Goal: Task Accomplishment & Management: Use online tool/utility

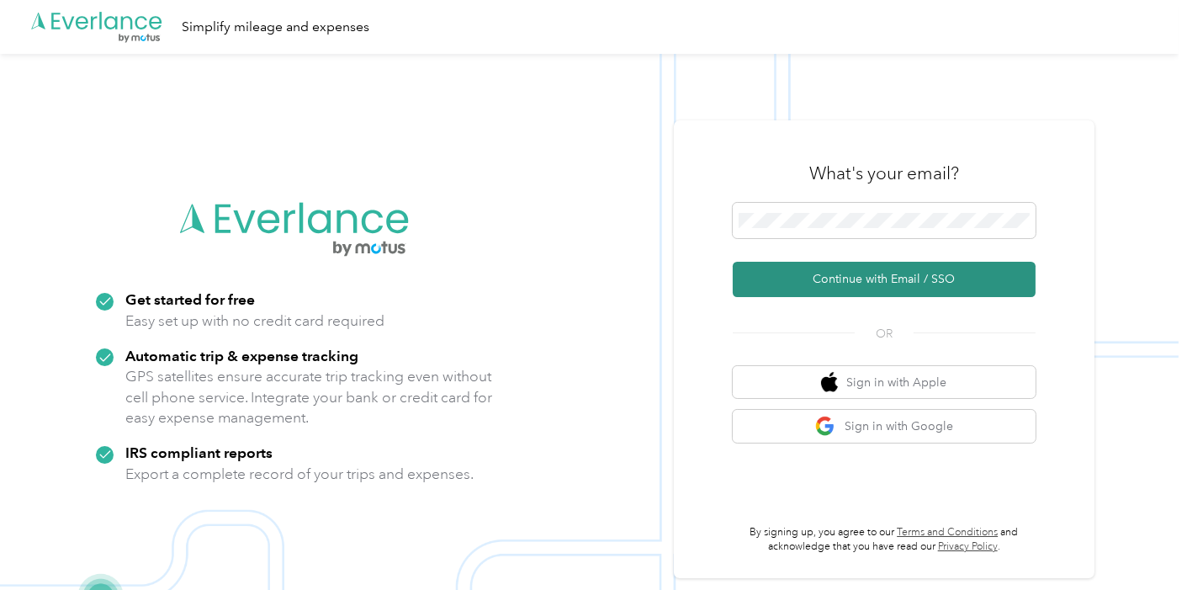
click at [882, 279] on button "Continue with Email / SSO" at bounding box center [884, 279] width 303 height 35
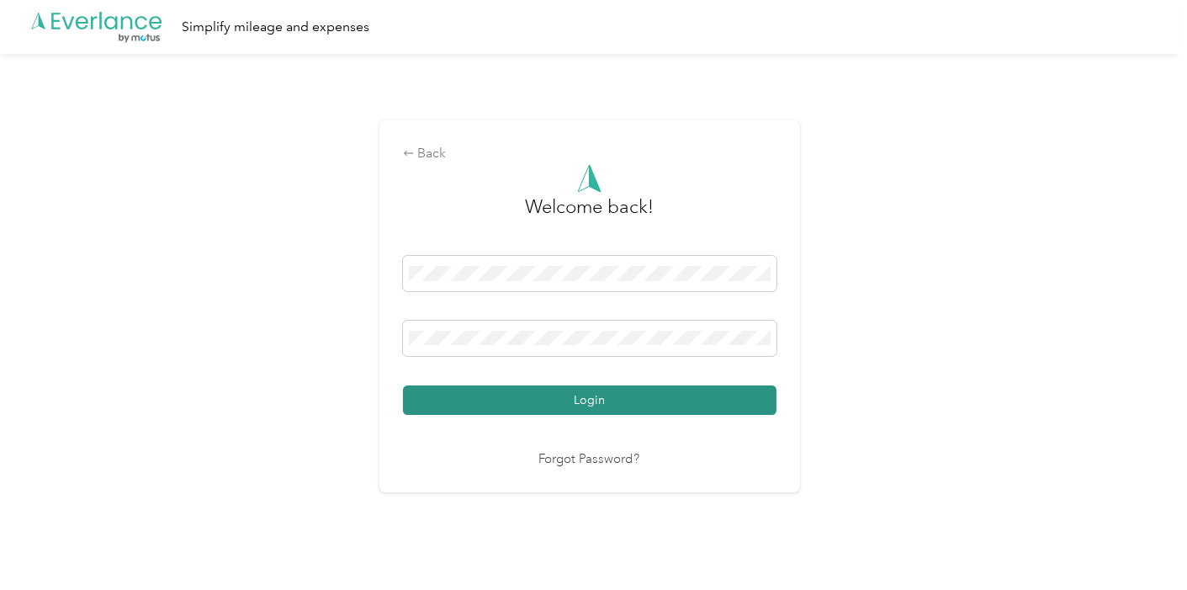
click at [581, 394] on button "Login" at bounding box center [590, 399] width 374 height 29
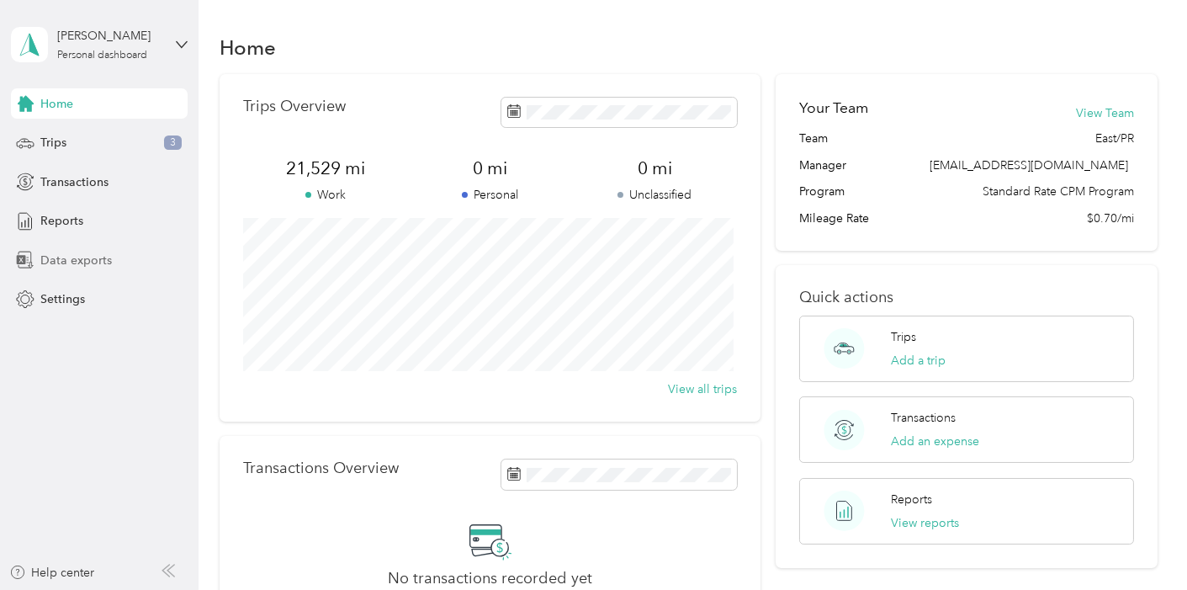
click at [62, 256] on span "Data exports" at bounding box center [76, 261] width 72 height 18
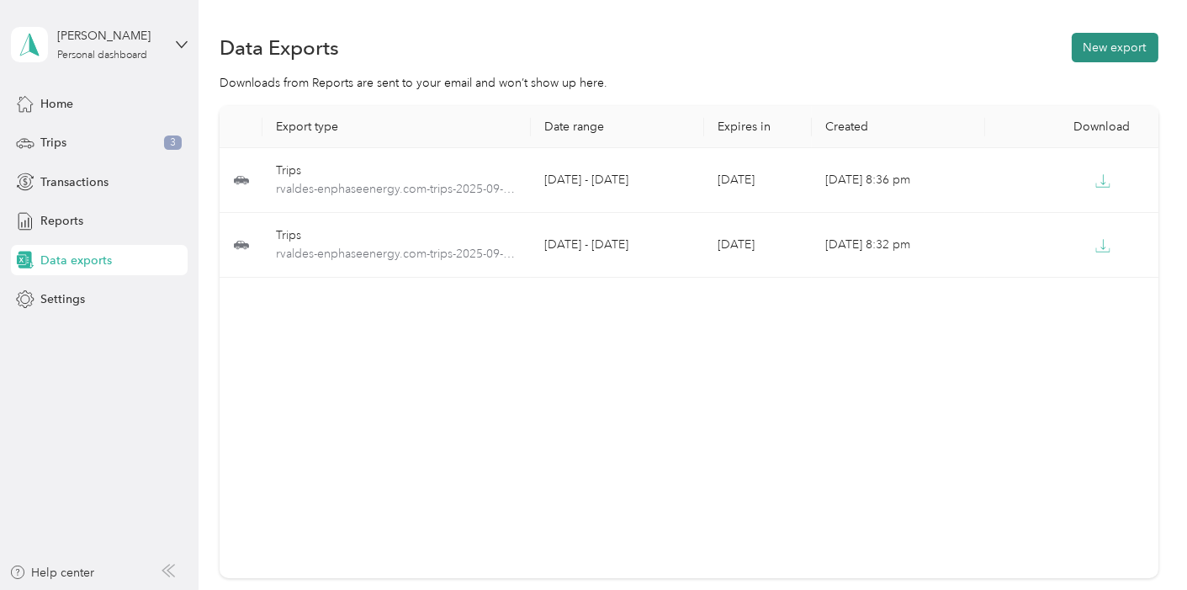
click at [1079, 51] on button "New export" at bounding box center [1115, 47] width 87 height 29
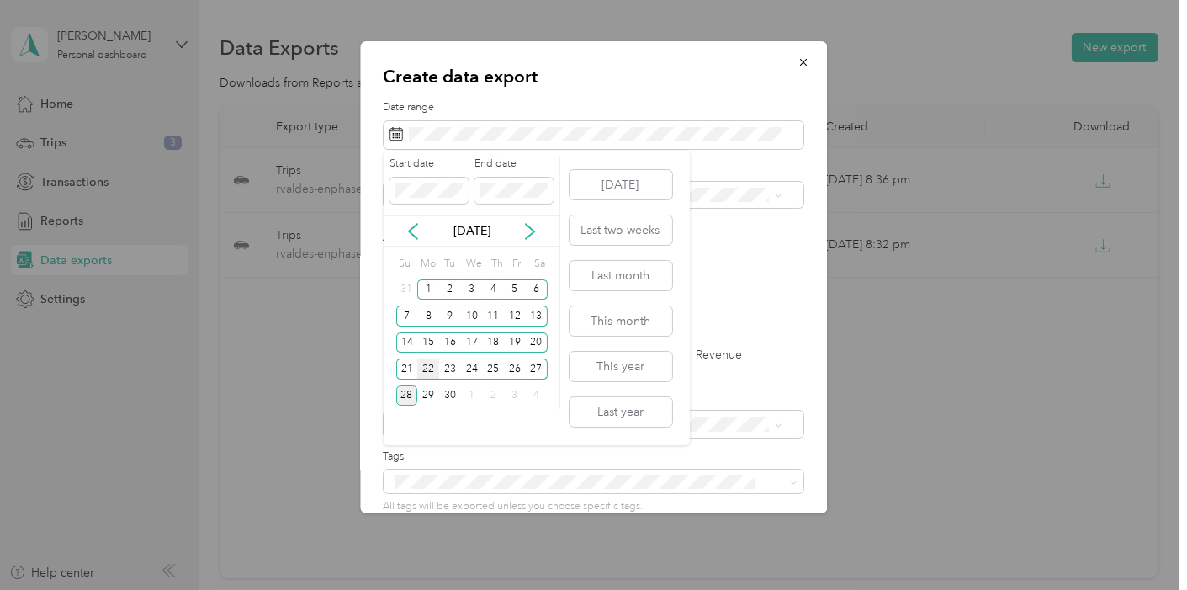
click at [427, 368] on div "22" at bounding box center [428, 368] width 22 height 21
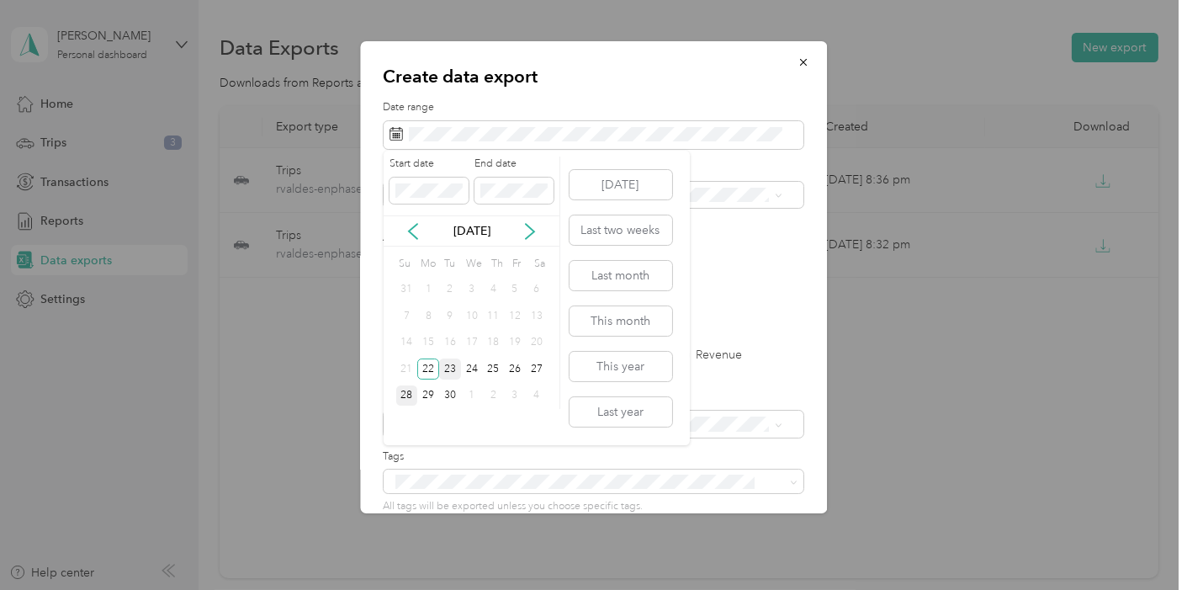
click at [453, 368] on div "23" at bounding box center [450, 368] width 22 height 21
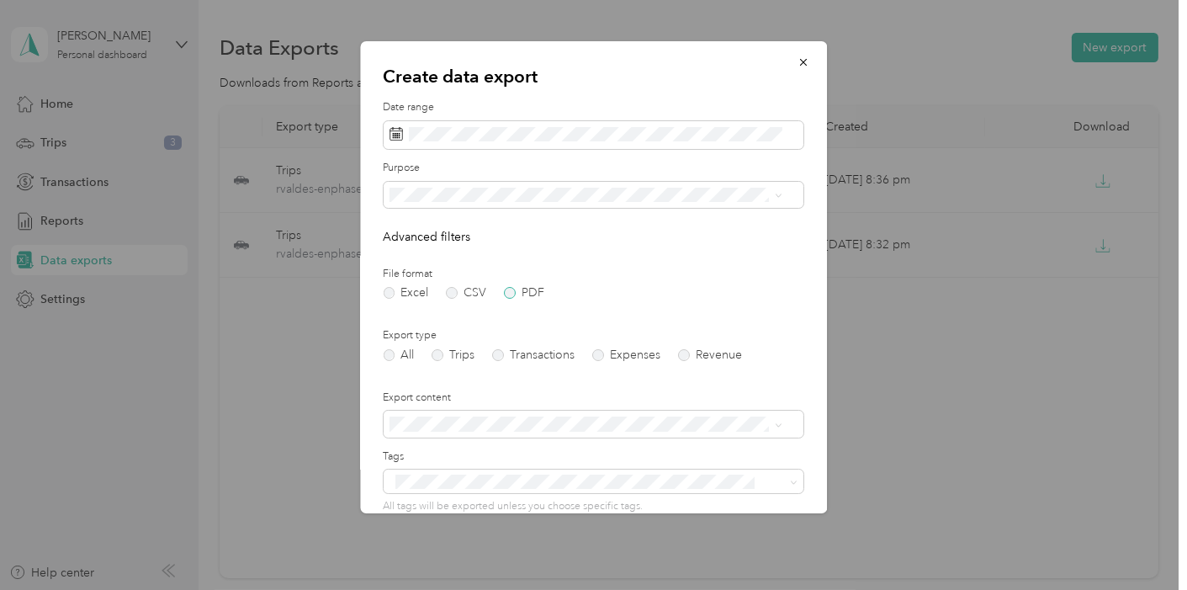
click at [511, 293] on label "PDF" at bounding box center [525, 293] width 40 height 12
click at [442, 350] on label "Trips" at bounding box center [453, 355] width 43 height 12
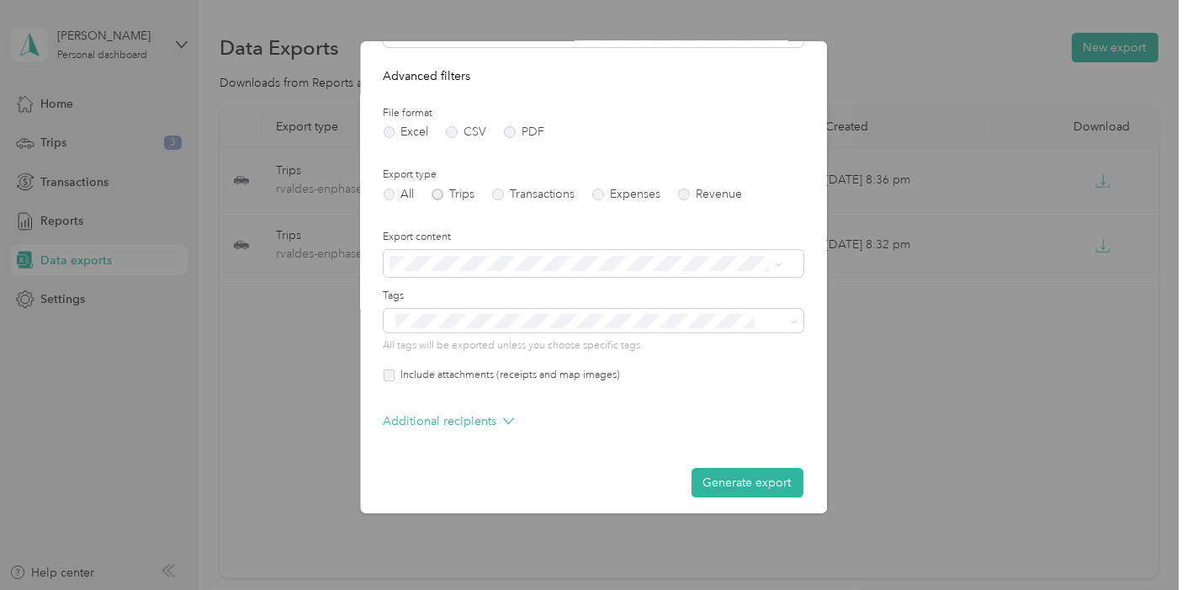
scroll to position [168, 0]
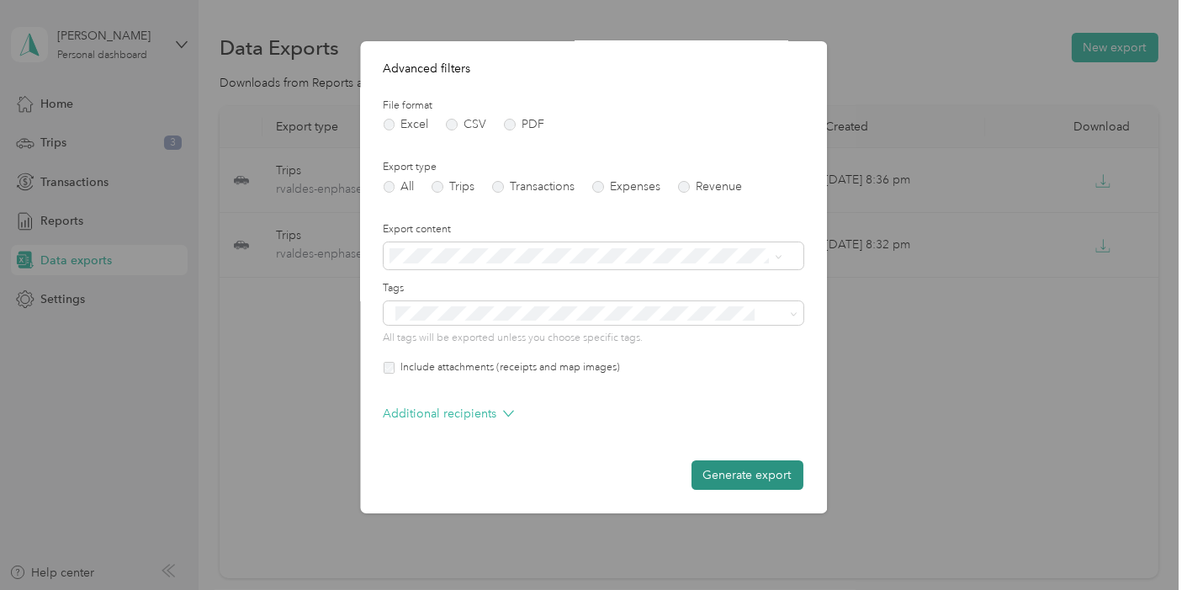
click at [745, 467] on button "Generate export" at bounding box center [748, 474] width 112 height 29
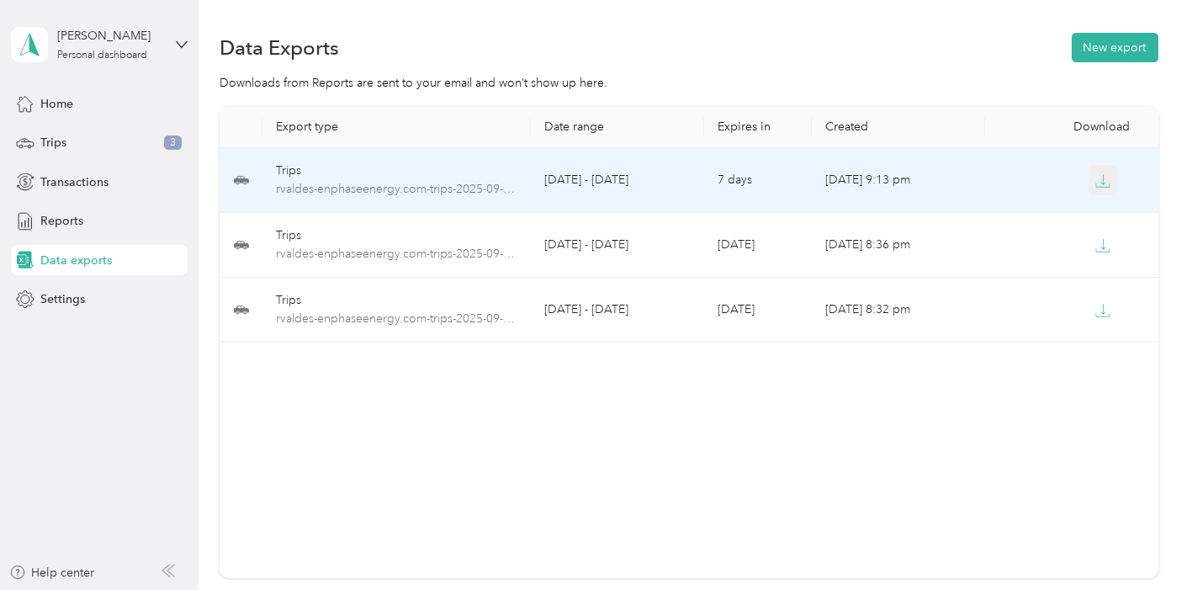
click at [1099, 172] on span "button" at bounding box center [1102, 179] width 15 height 14
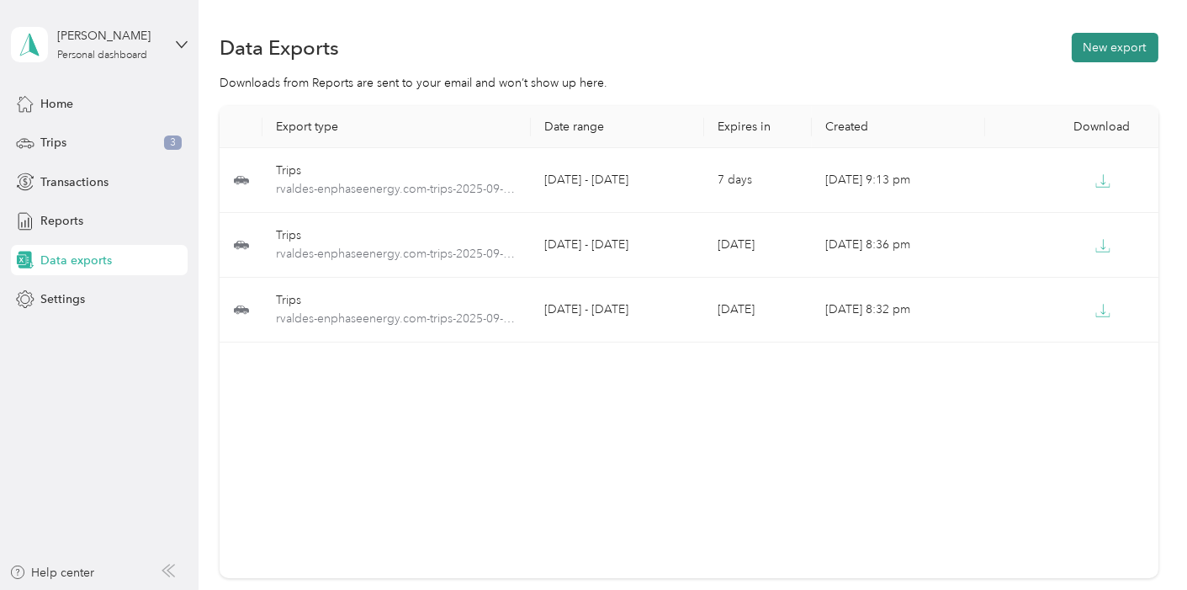
click at [1107, 50] on button "New export" at bounding box center [1115, 47] width 87 height 29
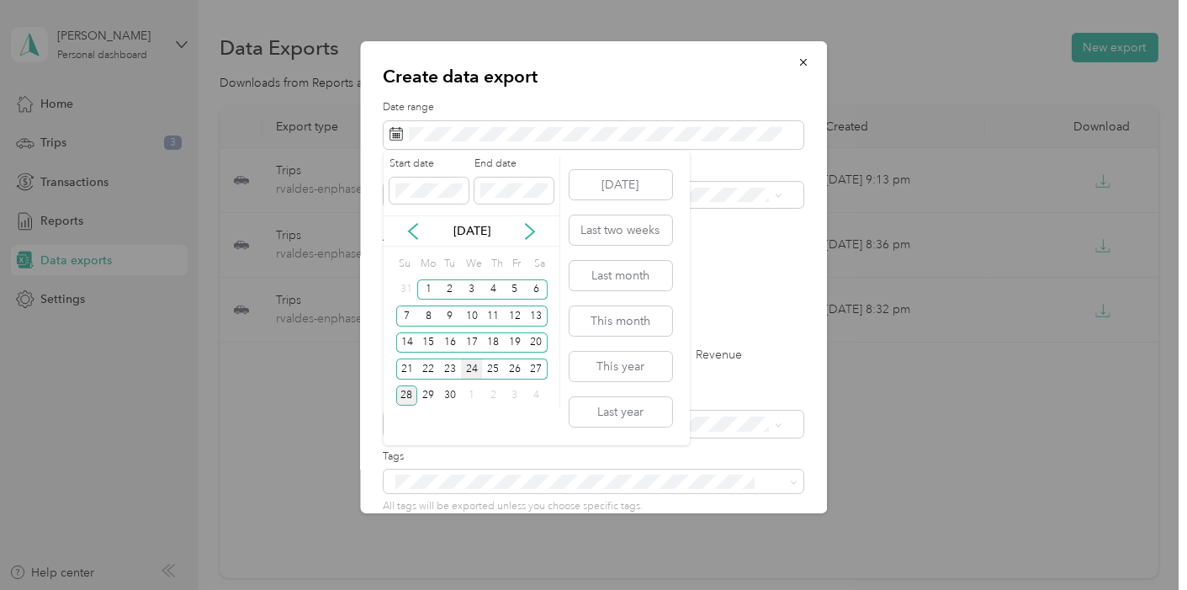
click at [468, 365] on div "24" at bounding box center [472, 368] width 22 height 21
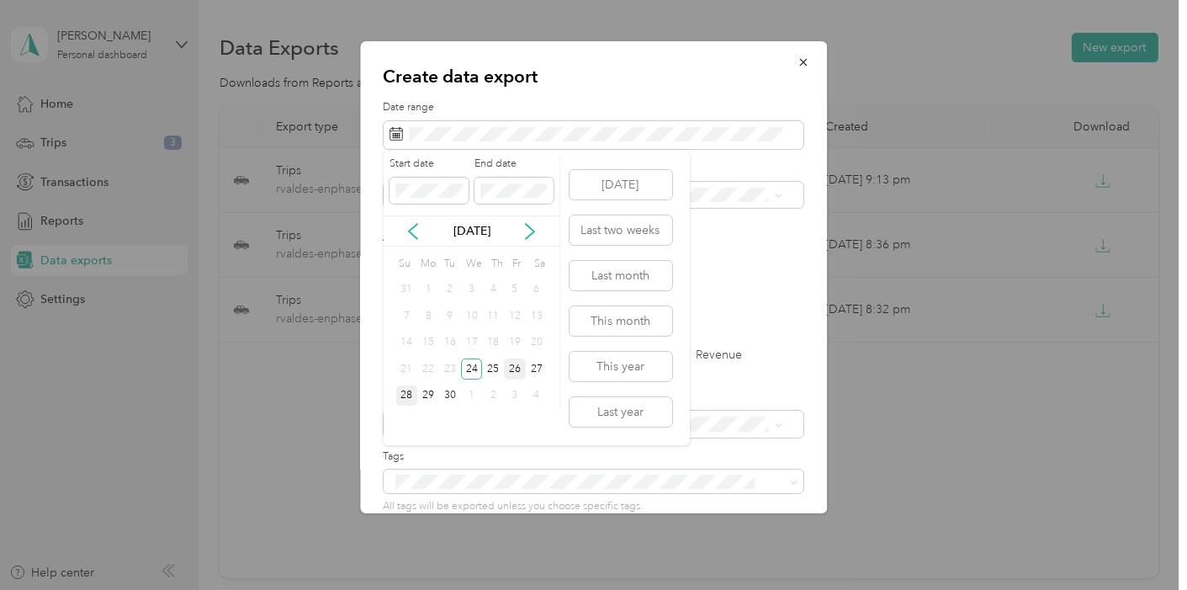
click at [521, 363] on div "26" at bounding box center [515, 368] width 22 height 21
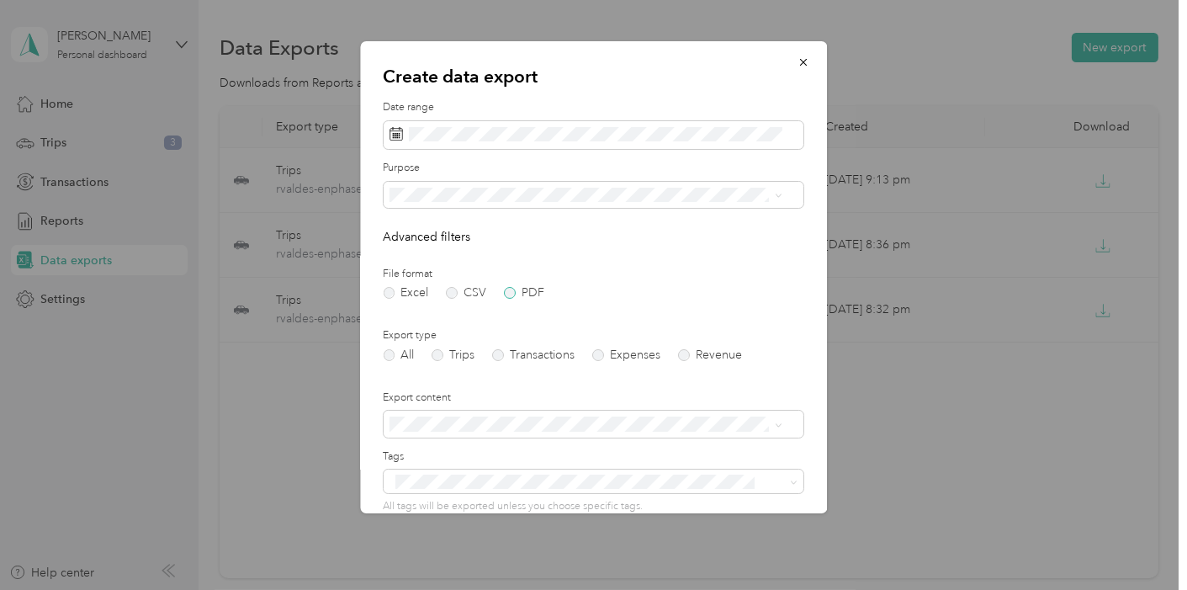
click at [516, 291] on label "PDF" at bounding box center [525, 293] width 40 height 12
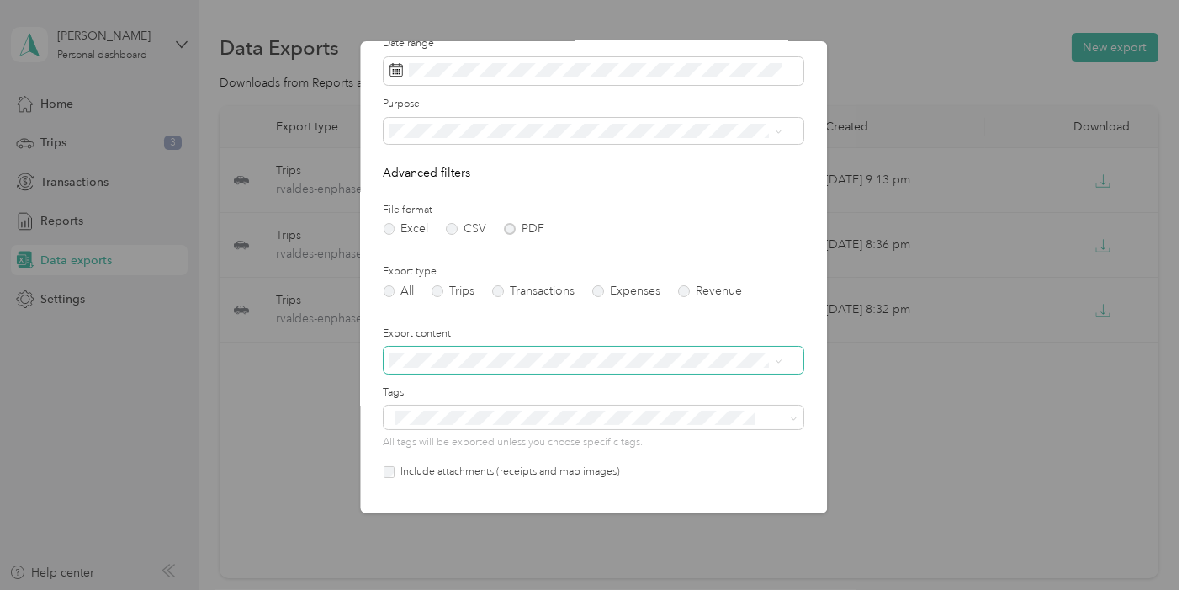
scroll to position [93, 0]
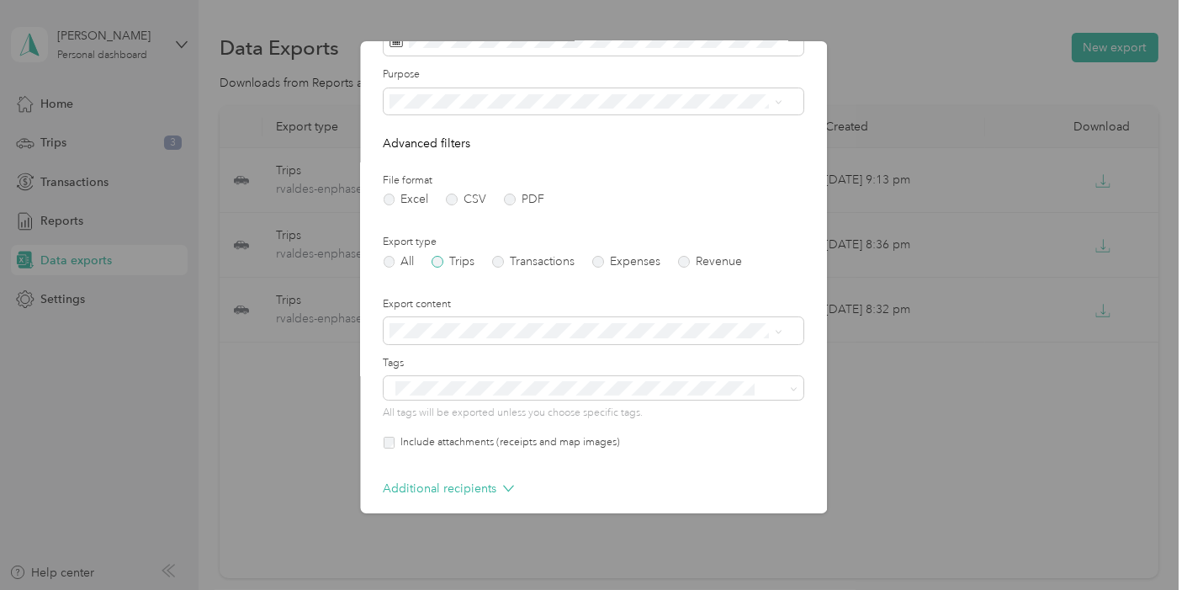
click at [439, 264] on label "Trips" at bounding box center [453, 262] width 43 height 12
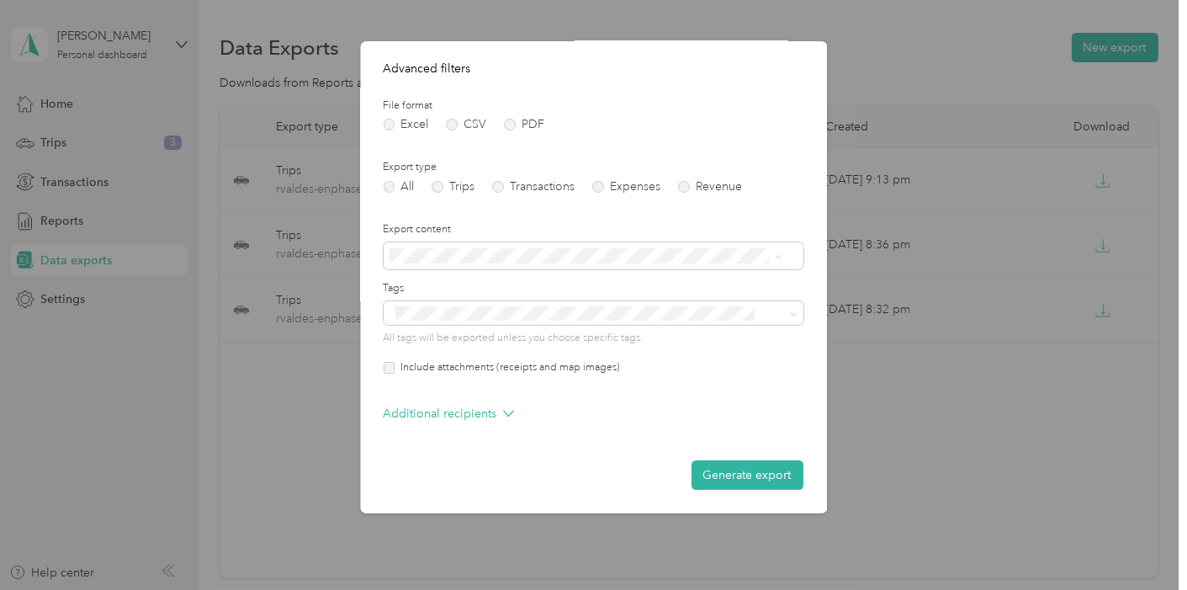
click at [387, 374] on div "Include attachments (receipts and map images)" at bounding box center [594, 367] width 420 height 15
click at [396, 363] on label "Include attachments (receipts and map images)" at bounding box center [507, 367] width 225 height 15
click at [759, 472] on button "Generate export" at bounding box center [748, 474] width 112 height 29
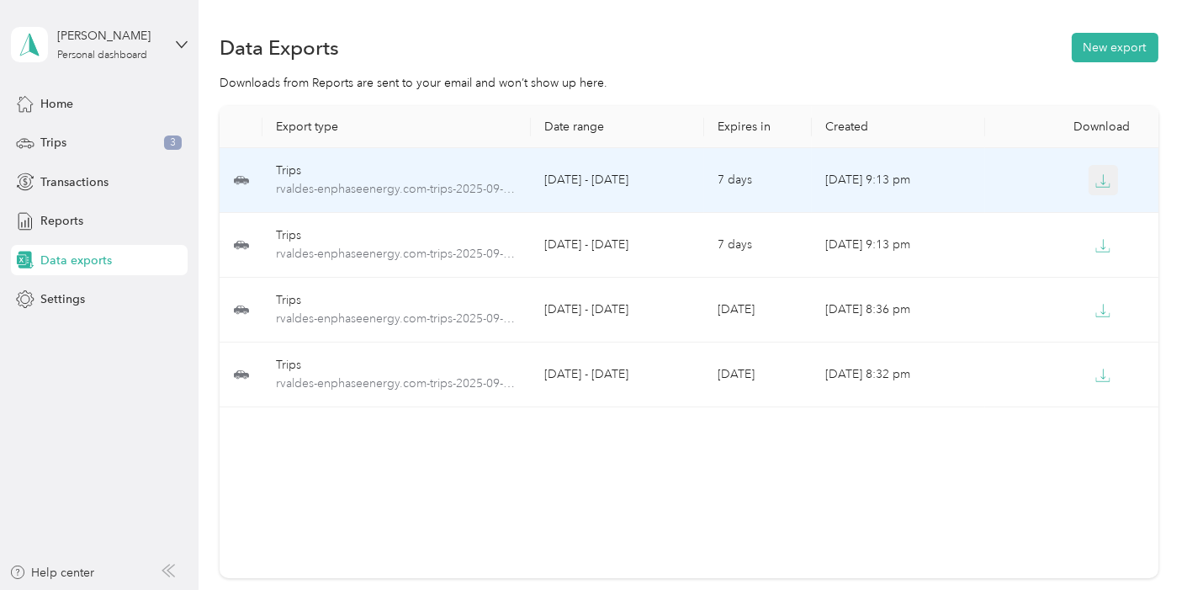
click at [1095, 178] on icon "button" at bounding box center [1102, 180] width 15 height 15
